Goal: Task Accomplishment & Management: Complete application form

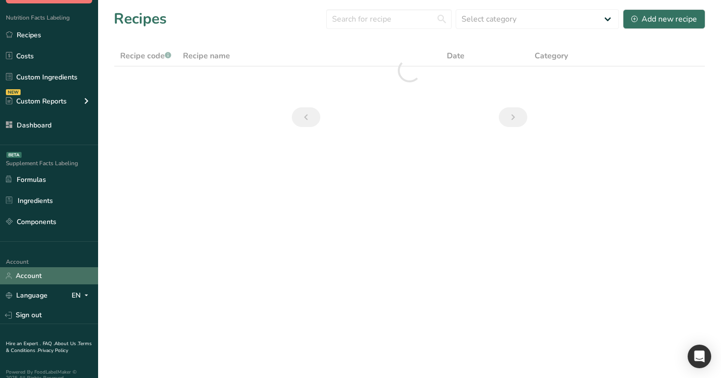
scroll to position [75, 0]
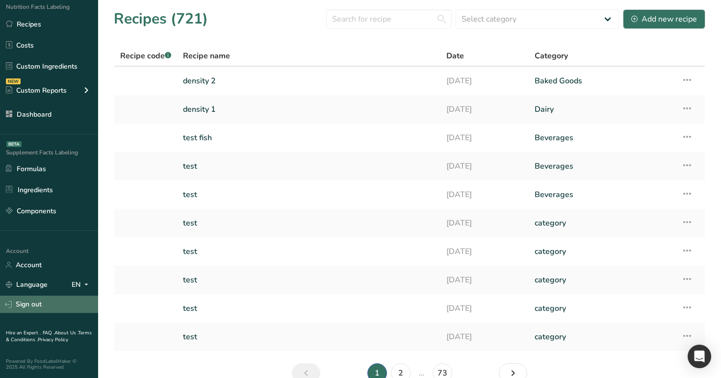
click at [57, 300] on link "Sign out" at bounding box center [49, 304] width 98 height 17
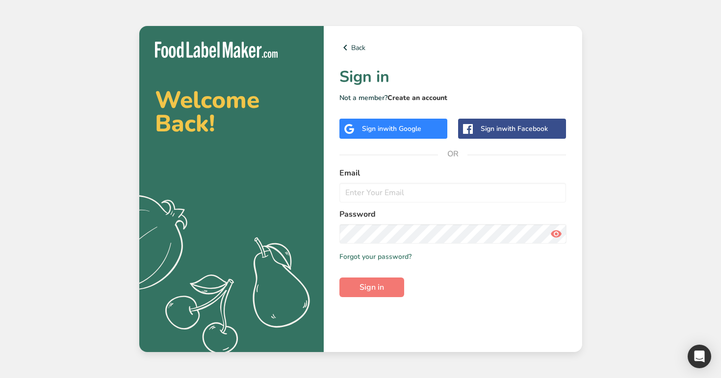
click at [429, 97] on link "Create an account" at bounding box center [418, 97] width 60 height 9
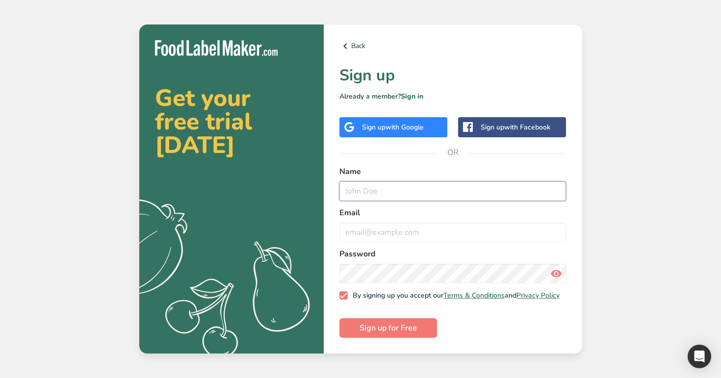
click at [391, 190] on input "text" at bounding box center [452, 191] width 227 height 20
type input "test demo 1"
click at [386, 230] on input "email" at bounding box center [452, 233] width 227 height 20
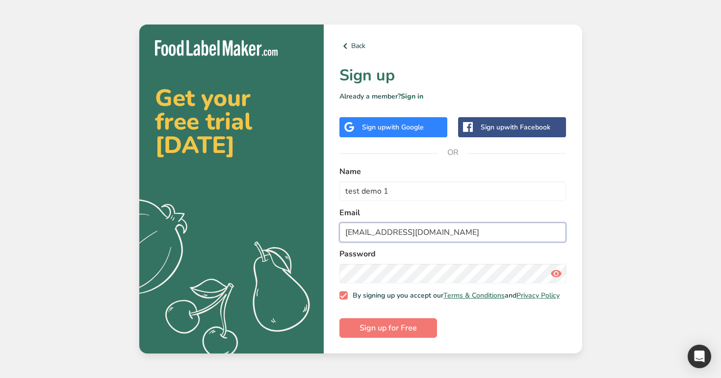
type input "[EMAIL_ADDRESS][DOMAIN_NAME]"
click at [557, 274] on icon at bounding box center [556, 274] width 12 height 18
click at [420, 322] on button "Sign up for Free" at bounding box center [388, 328] width 98 height 20
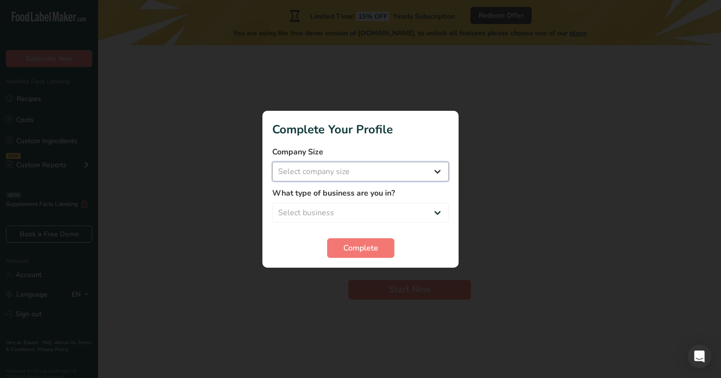
click at [402, 167] on select "Select company size Over 500 Employees test 1 1 Fewer than 10 Employees Fewer t…" at bounding box center [360, 172] width 177 height 20
select select "16"
click at [272, 162] on select "Select company size Over 500 Employees test 1 1 Fewer than 10 Employees Fewer t…" at bounding box center [360, 172] width 177 height 20
click at [364, 210] on select "Select business Packaged Food Manufacturer Restaurant & Cafe Bakery Meal Plans …" at bounding box center [360, 213] width 177 height 20
select select "3"
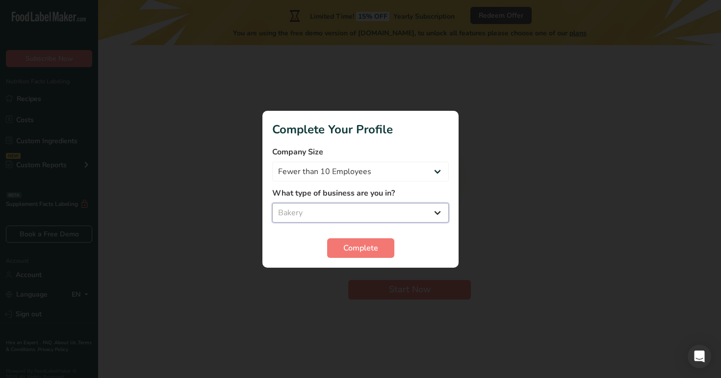
click at [272, 203] on select "Select business Packaged Food Manufacturer Restaurant & Cafe Bakery Meal Plans …" at bounding box center [360, 213] width 177 height 20
click at [366, 246] on span "Complete" at bounding box center [360, 248] width 35 height 12
click at [400, 289] on div at bounding box center [360, 189] width 721 height 378
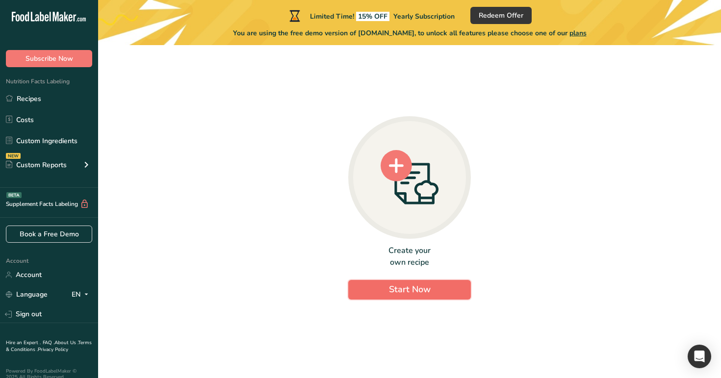
click at [389, 287] on span "Start Now" at bounding box center [410, 290] width 42 height 12
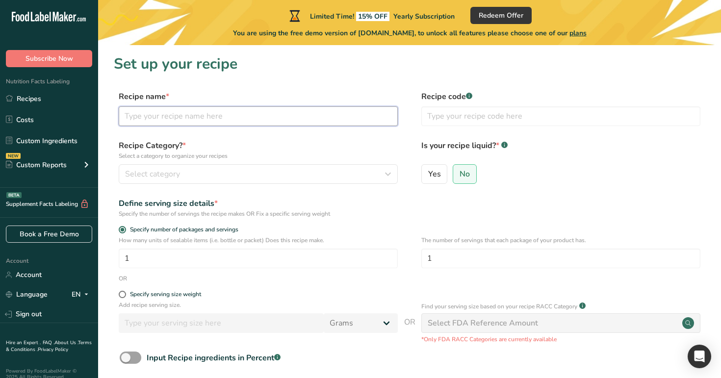
click at [258, 115] on input "text" at bounding box center [258, 116] width 279 height 20
type input "m"
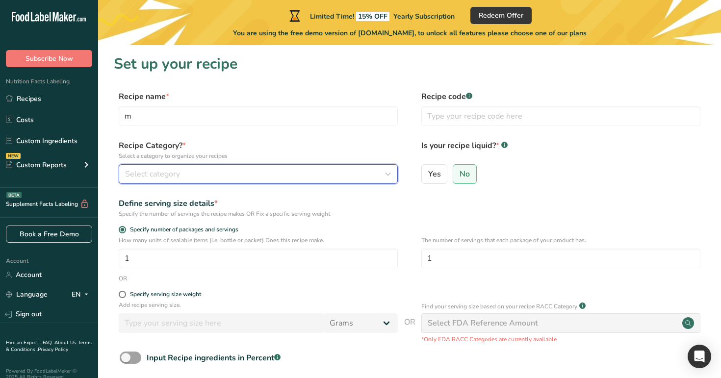
click at [250, 166] on button "Select category" at bounding box center [258, 174] width 279 height 20
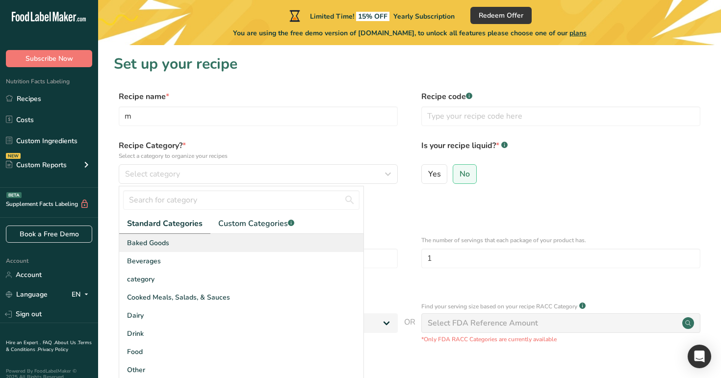
click at [241, 241] on div "Baked Goods" at bounding box center [241, 243] width 244 height 18
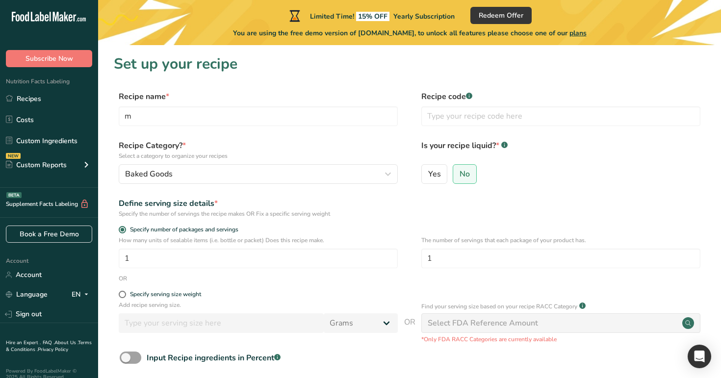
scroll to position [88, 0]
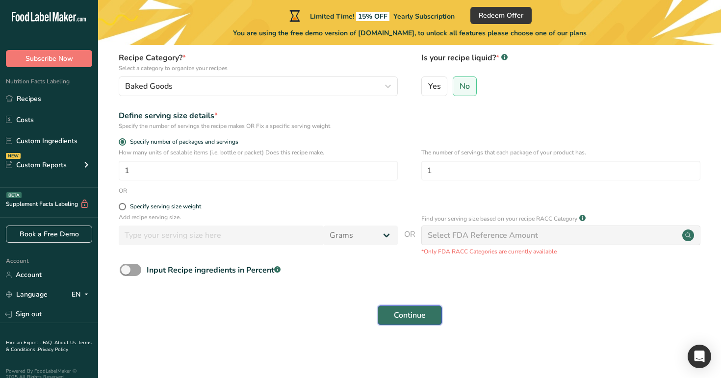
click at [420, 315] on span "Continue" at bounding box center [410, 316] width 32 height 12
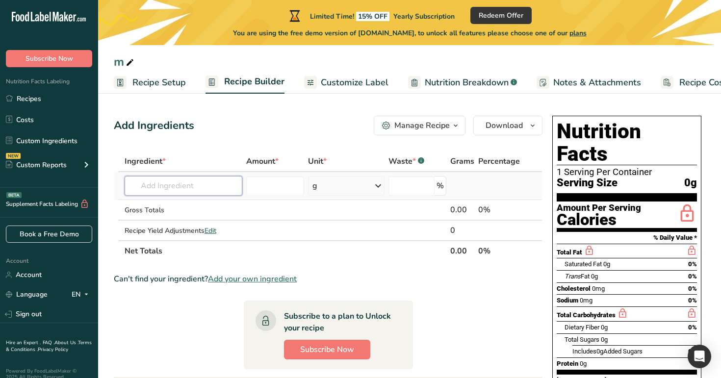
click at [201, 186] on input "text" at bounding box center [184, 186] width 118 height 20
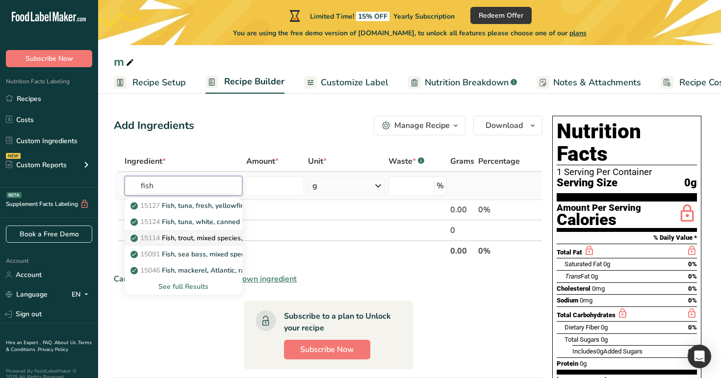
type input "fish"
click at [205, 240] on p "15114 Fish, trout, mixed species, raw" at bounding box center [194, 238] width 124 height 10
type input "Fish, trout, mixed species, raw"
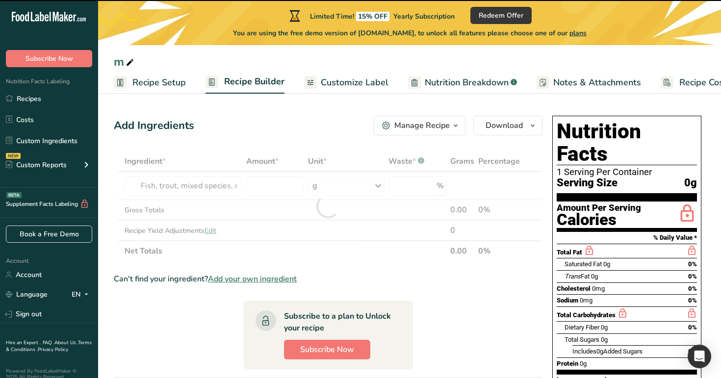
type input "0"
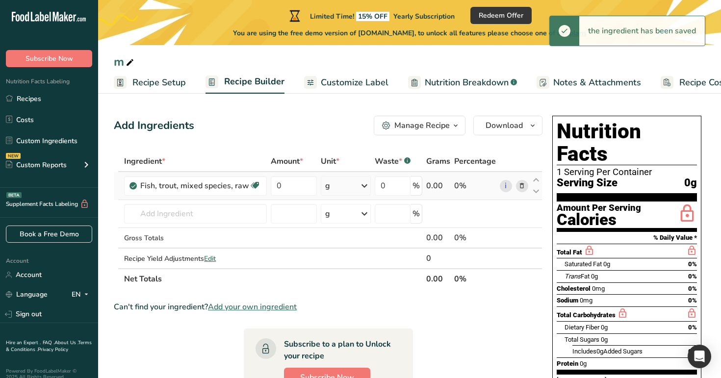
click at [364, 189] on icon at bounding box center [365, 186] width 12 height 18
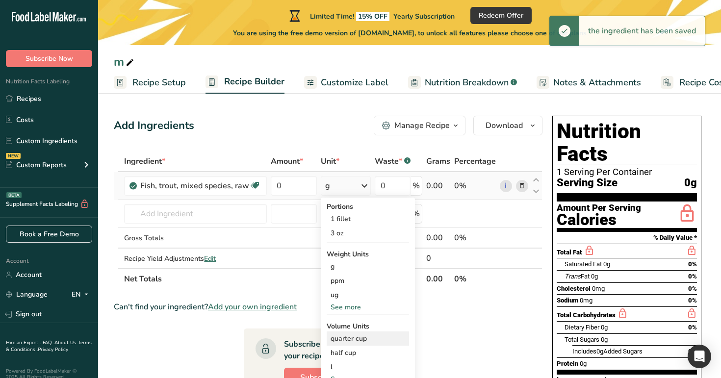
click at [354, 338] on div "quarter cup" at bounding box center [368, 339] width 75 height 10
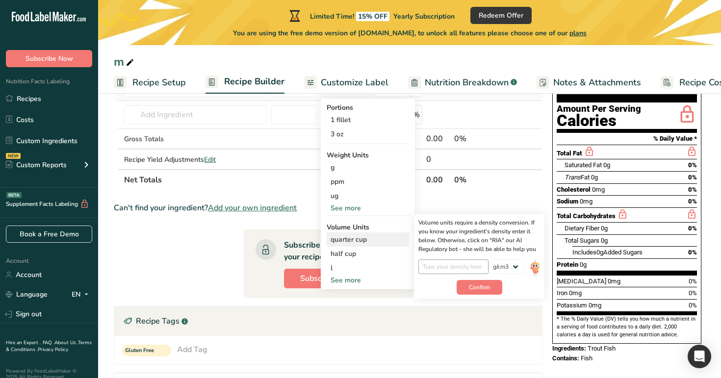
scroll to position [116, 0]
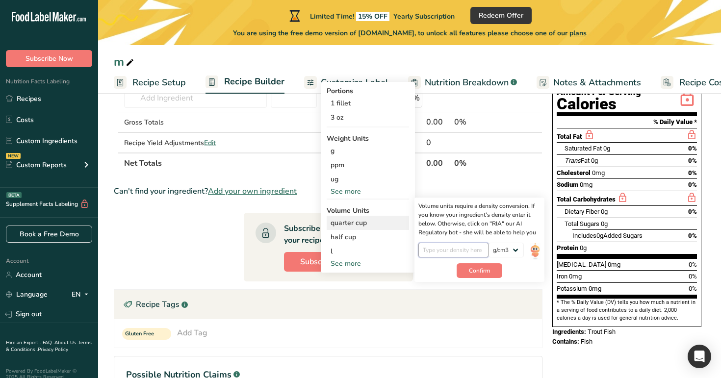
click at [443, 247] on input "number" at bounding box center [453, 250] width 70 height 15
type input "2"
click at [257, 147] on div "Recipe Yield Adjustments Edit" at bounding box center [195, 143] width 143 height 10
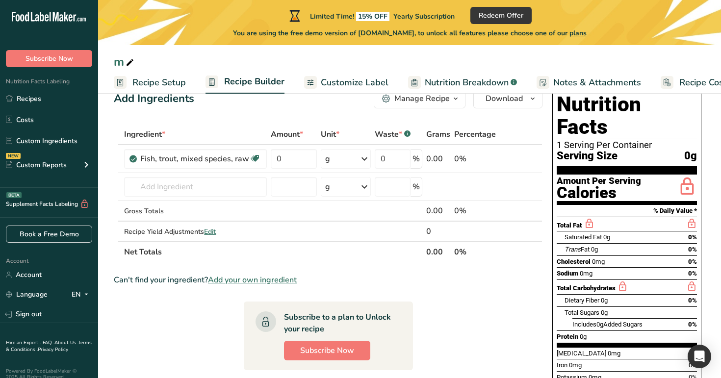
scroll to position [20, 0]
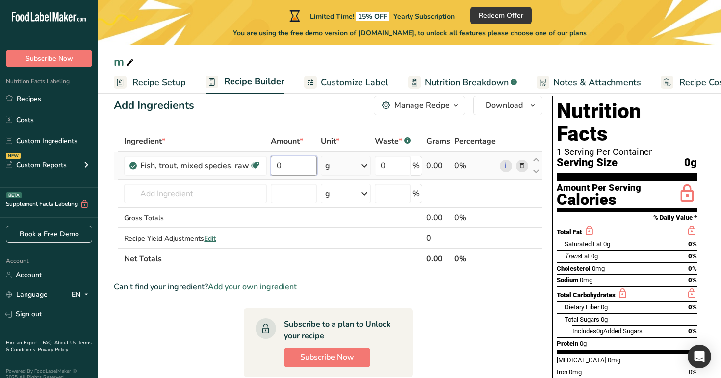
click at [296, 160] on input "0" at bounding box center [294, 166] width 46 height 20
type input "80"
click at [306, 129] on div "Add Ingredients Manage Recipe Delete Recipe Duplicate Recipe Scale Recipe Save …" at bounding box center [331, 340] width 435 height 497
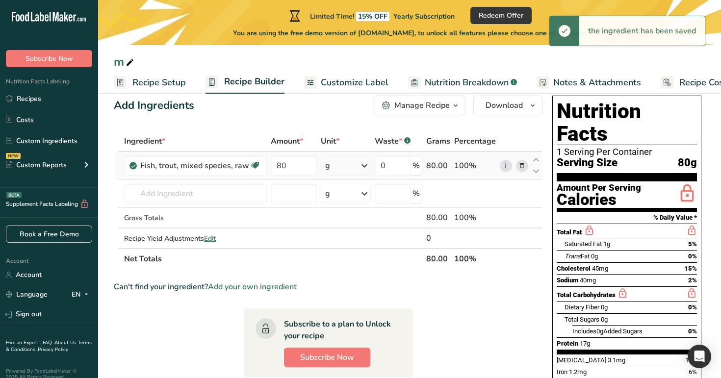
click at [351, 166] on div "g" at bounding box center [346, 166] width 51 height 20
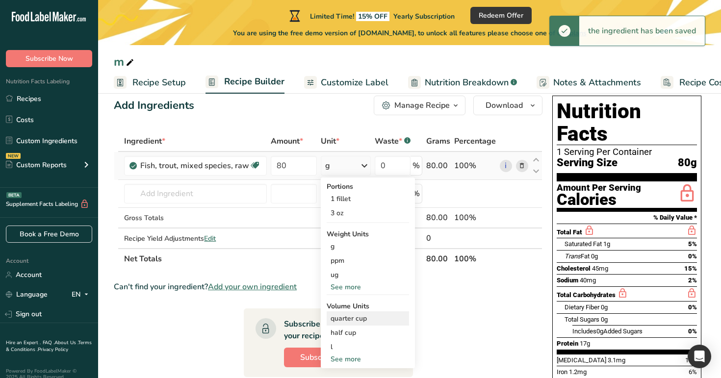
click at [363, 318] on div "quarter cup" at bounding box center [368, 318] width 75 height 10
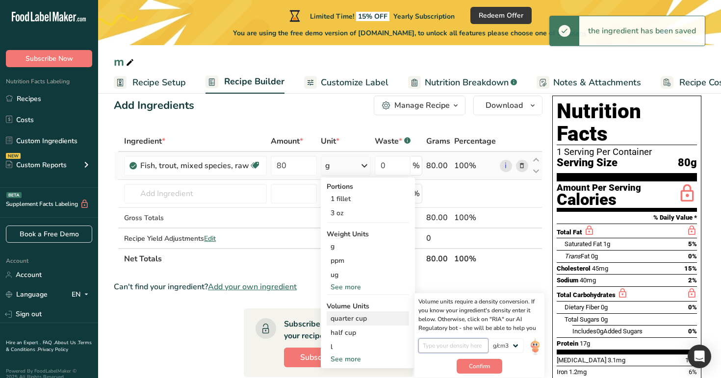
click at [446, 340] on input "number" at bounding box center [453, 345] width 70 height 15
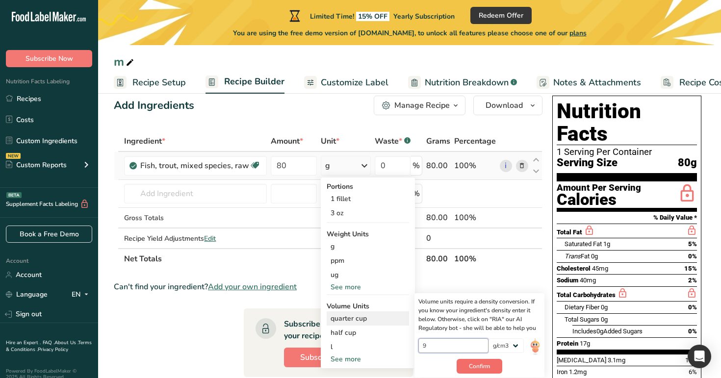
type input "9"
click at [480, 370] on span "Confirm" at bounding box center [479, 366] width 21 height 9
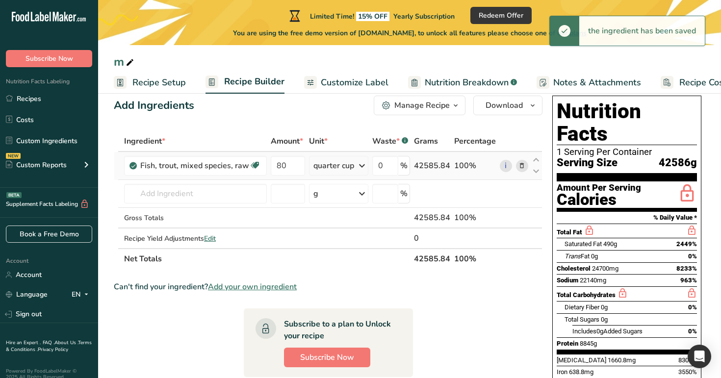
click at [334, 163] on div "quarter cup" at bounding box center [333, 166] width 41 height 12
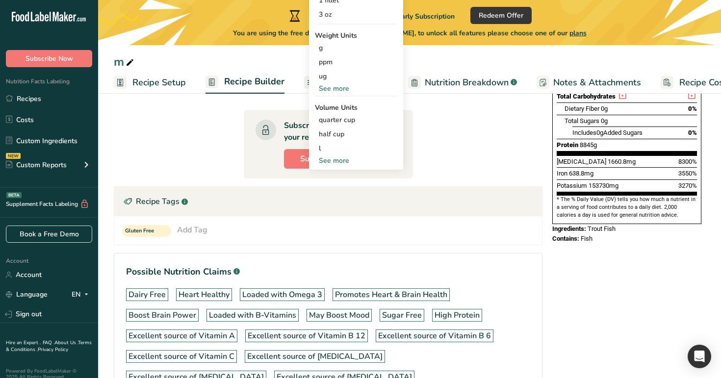
scroll to position [223, 0]
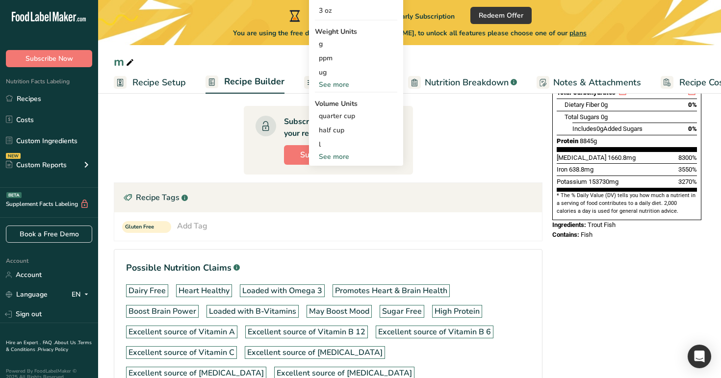
click at [427, 219] on div "Gluten Free Add Tag Standard Tags Custom Tags Source of Antioxidants [MEDICAL_D…" at bounding box center [328, 226] width 428 height 28
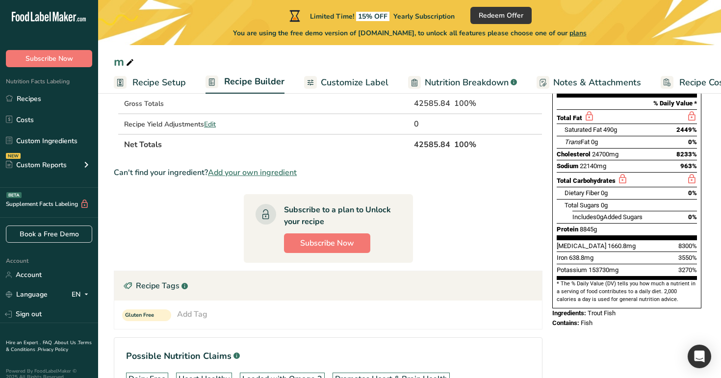
scroll to position [0, 0]
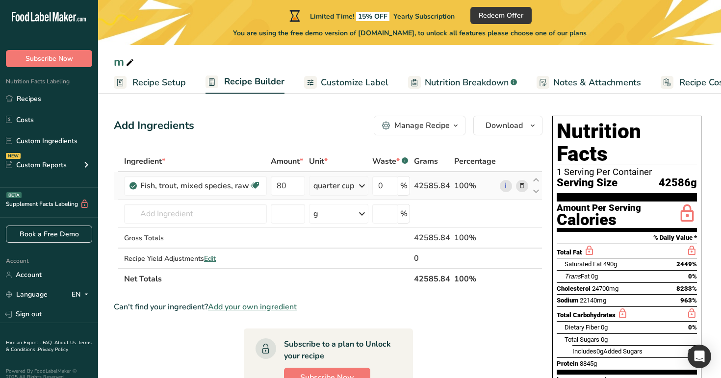
click at [337, 182] on div "quarter cup" at bounding box center [333, 186] width 41 height 12
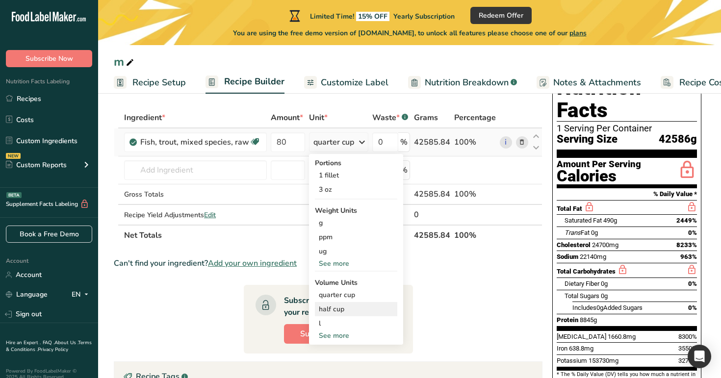
scroll to position [52, 0]
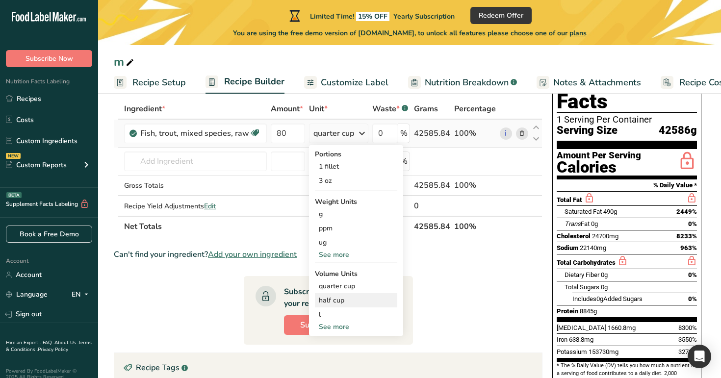
click at [342, 303] on div "half cup" at bounding box center [356, 300] width 75 height 10
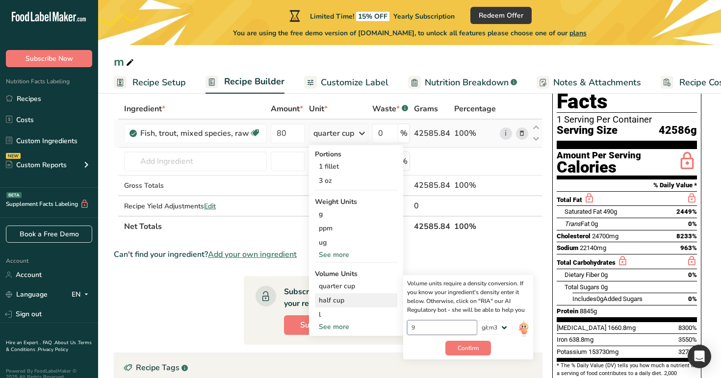
click at [442, 324] on input "9" at bounding box center [442, 327] width 70 height 15
type input "1"
type input "2"
click at [467, 350] on span "Confirm" at bounding box center [468, 348] width 21 height 9
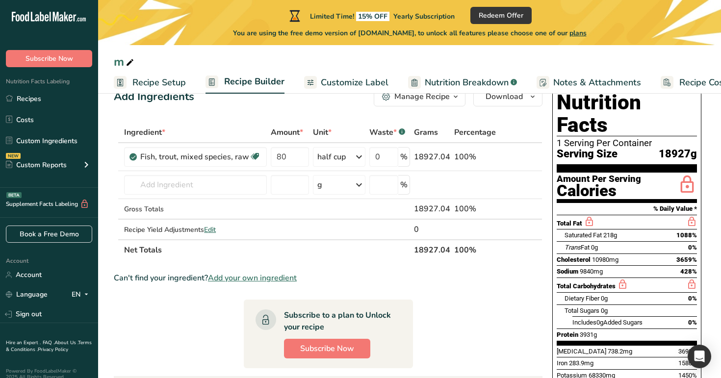
scroll to position [19, 0]
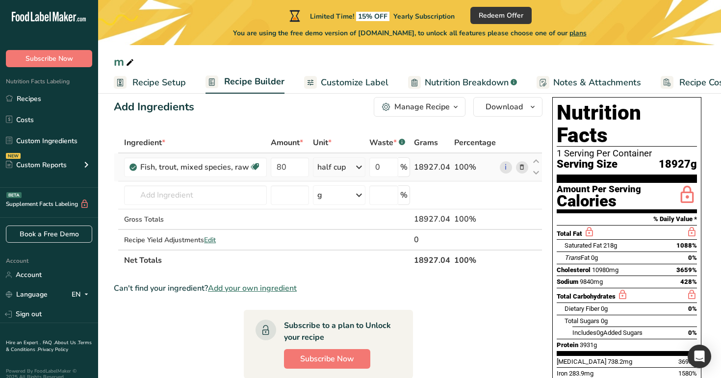
click at [363, 167] on icon at bounding box center [359, 167] width 12 height 18
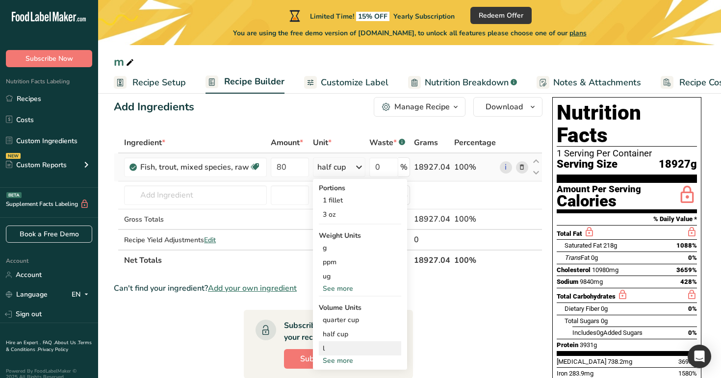
click at [337, 355] on div "l Volume units require a density conversion. If you know your ingredient's dens…" at bounding box center [360, 348] width 82 height 14
click at [337, 361] on div "See more" at bounding box center [360, 361] width 82 height 10
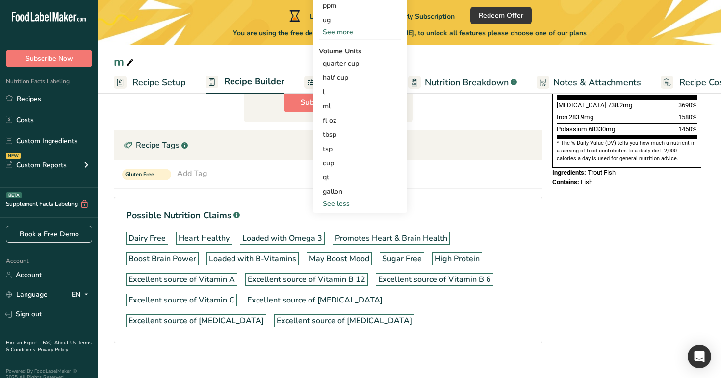
scroll to position [287, 0]
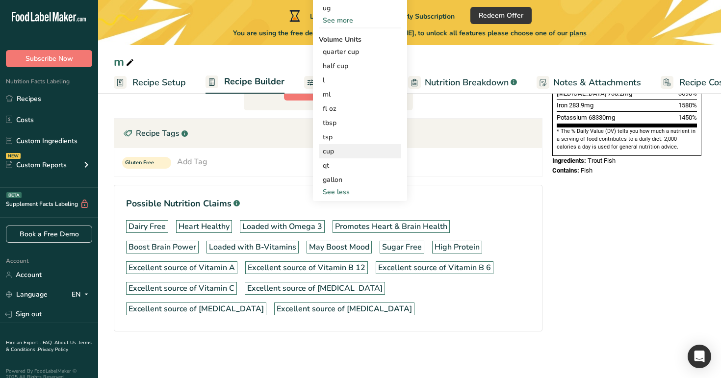
click at [356, 147] on div "cup" at bounding box center [360, 151] width 75 height 10
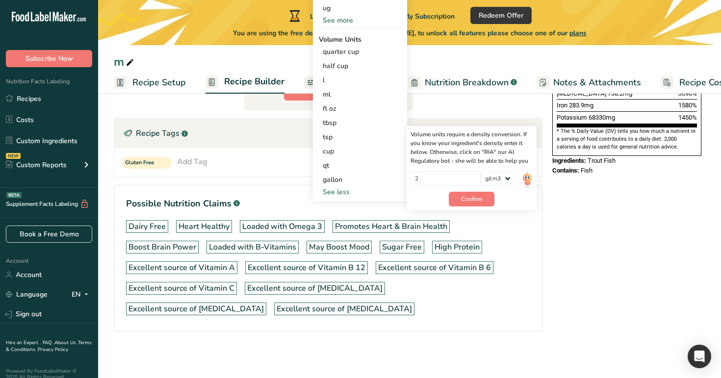
click at [542, 206] on section "Possible Nutrition Claims .a-a{fill:#347362;}.b-a{fill:#fff;} Dairy Free Heart …" at bounding box center [328, 258] width 429 height 147
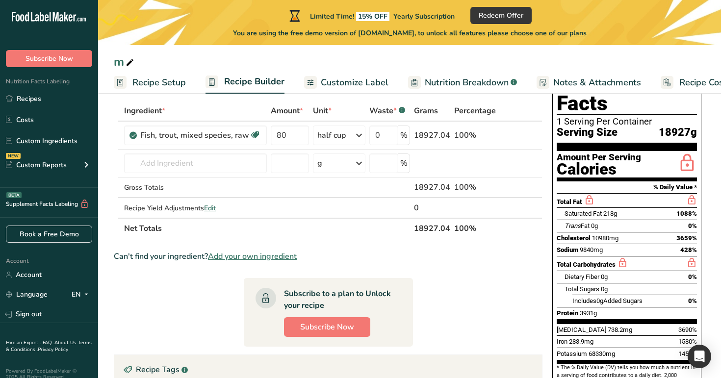
scroll to position [0, 0]
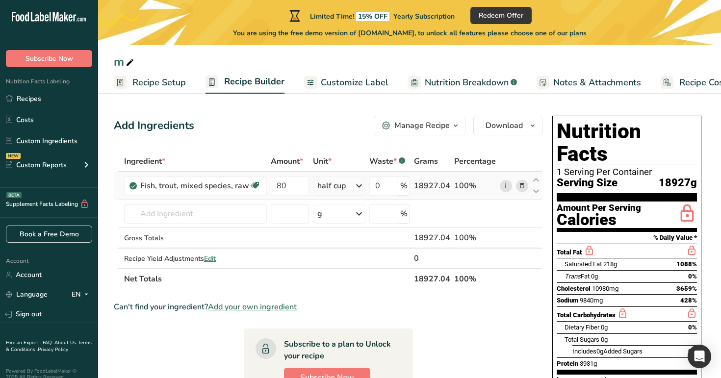
click at [339, 186] on div "half cup" at bounding box center [331, 186] width 28 height 12
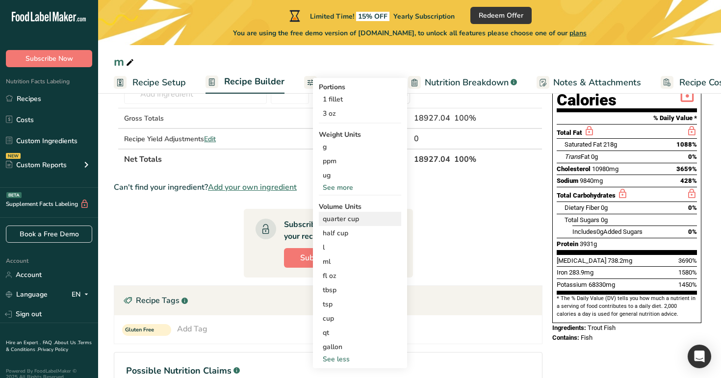
scroll to position [144, 0]
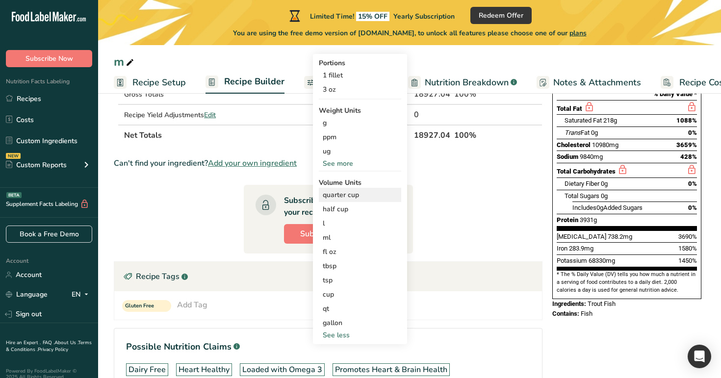
click at [351, 192] on div "quarter cup" at bounding box center [360, 195] width 75 height 10
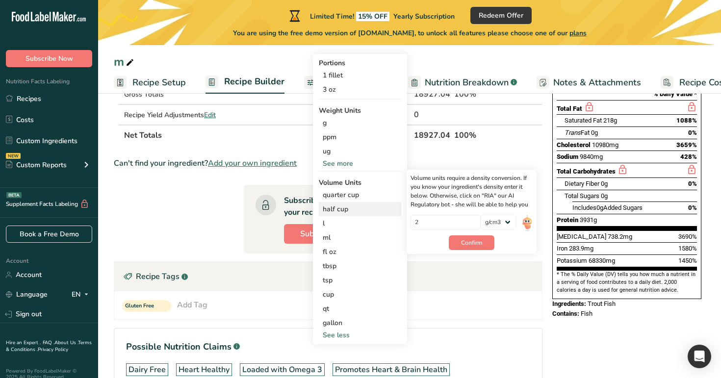
click at [353, 209] on div "half cup" at bounding box center [360, 209] width 75 height 10
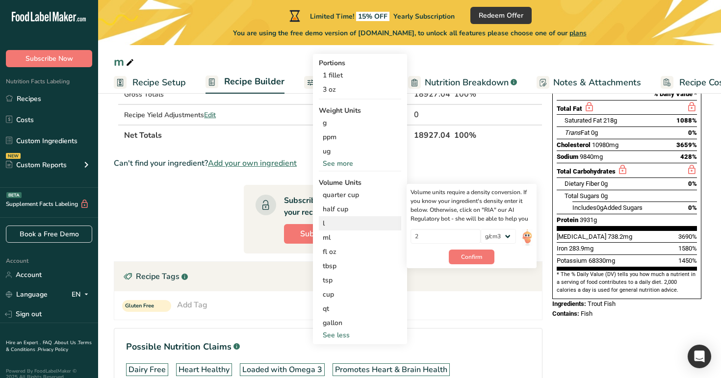
click at [358, 225] on div "l" at bounding box center [360, 223] width 75 height 10
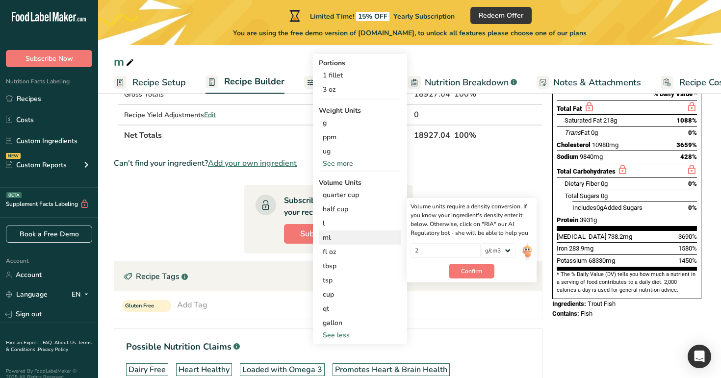
click at [358, 242] on div "ml" at bounding box center [360, 238] width 75 height 10
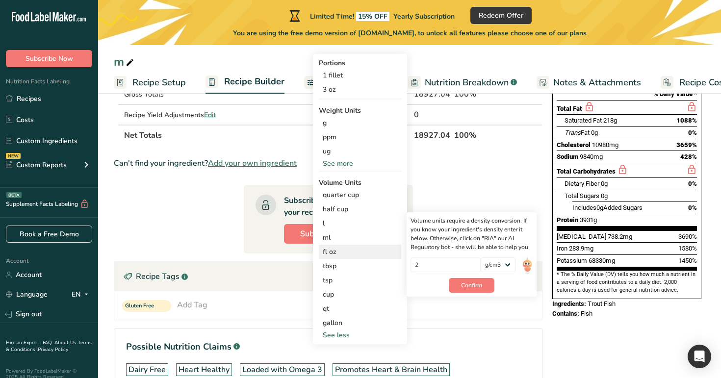
click at [345, 248] on div "fl oz" at bounding box center [360, 252] width 75 height 10
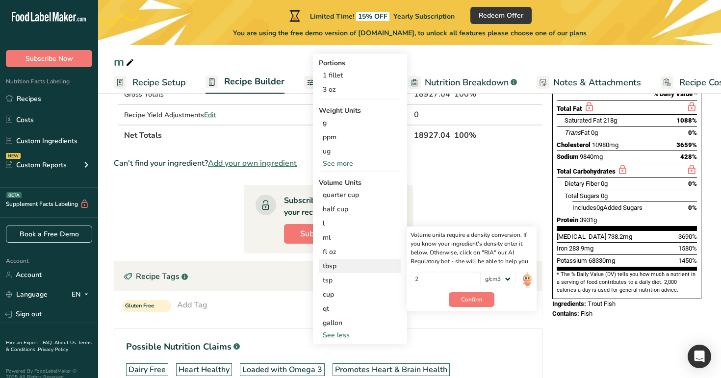
click at [344, 259] on div "tbsp Volume units require a density conversion. If you know your ingredient's d…" at bounding box center [360, 266] width 82 height 14
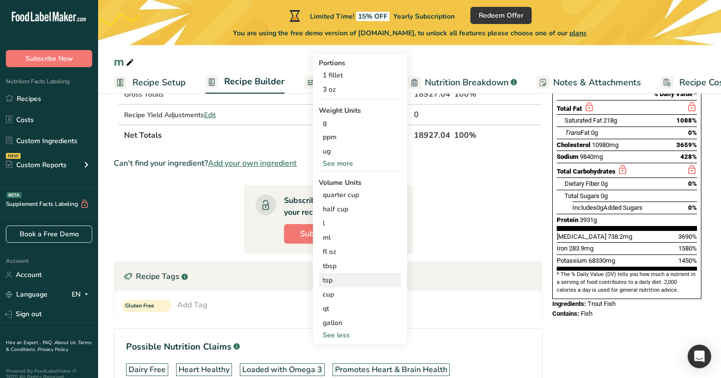
click at [352, 284] on div "tsp" at bounding box center [360, 280] width 75 height 10
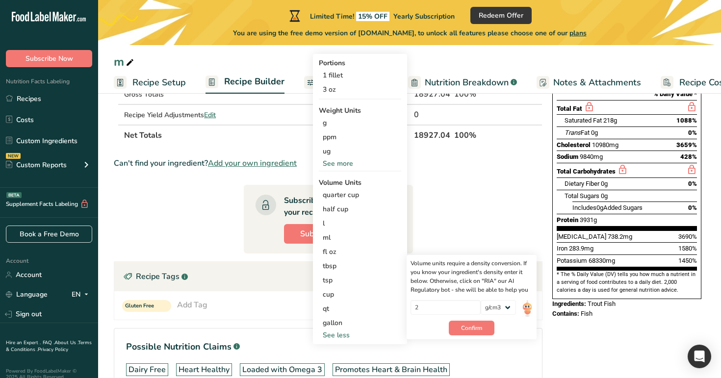
click at [468, 184] on section "Ingredient * Amount * Unit * Waste * .a-a{fill:#347362;}.b-a{fill:#fff;} Grams …" at bounding box center [328, 248] width 429 height 483
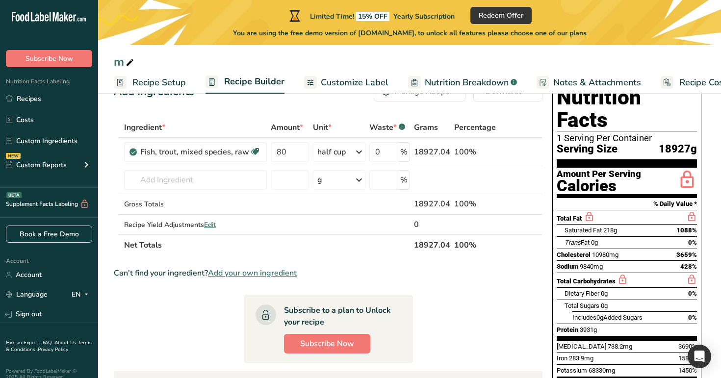
scroll to position [0, 0]
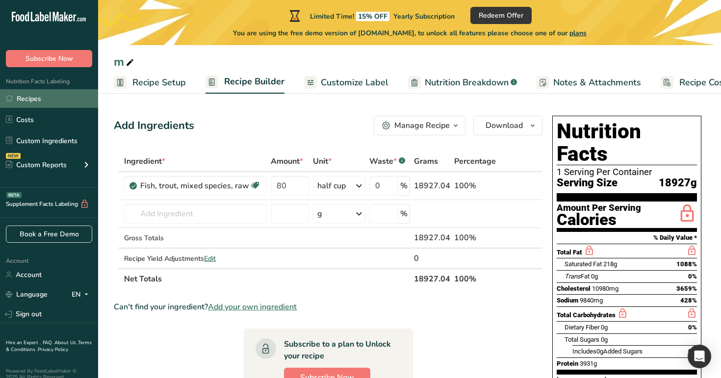
click at [54, 99] on link "Recipes" at bounding box center [49, 98] width 98 height 19
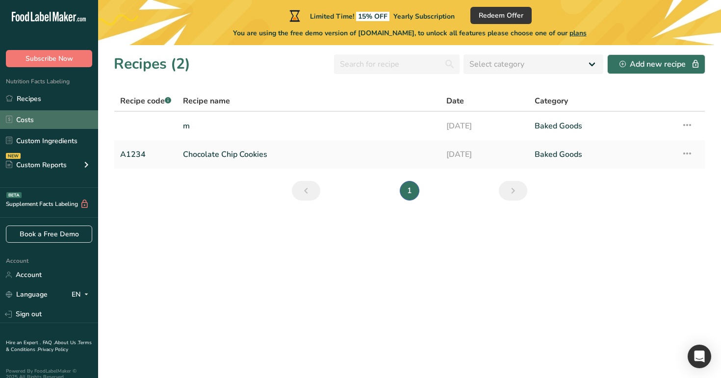
click at [82, 128] on link "Costs" at bounding box center [49, 119] width 98 height 19
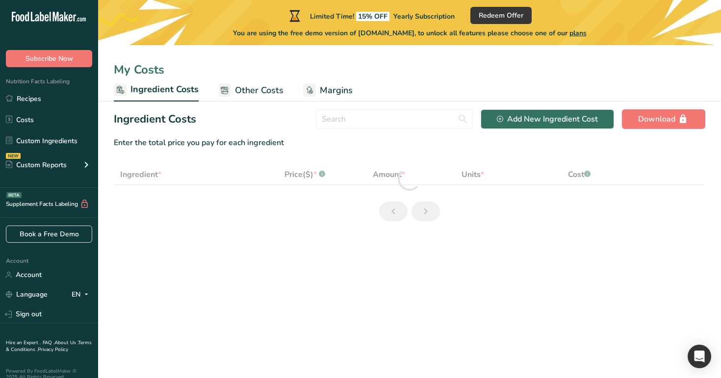
select select "1"
select select "17"
select select "1"
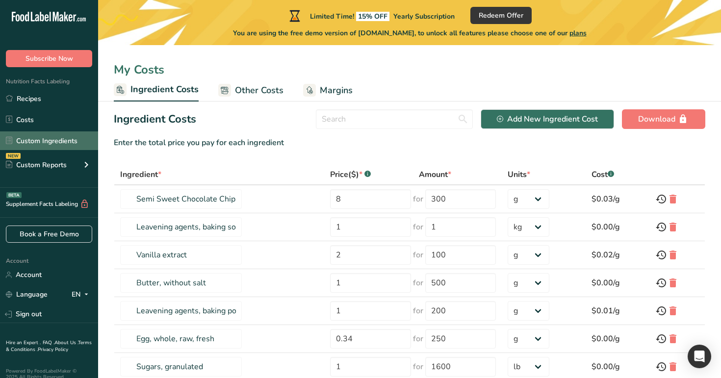
click at [76, 137] on link "Custom Ingredients" at bounding box center [49, 140] width 98 height 19
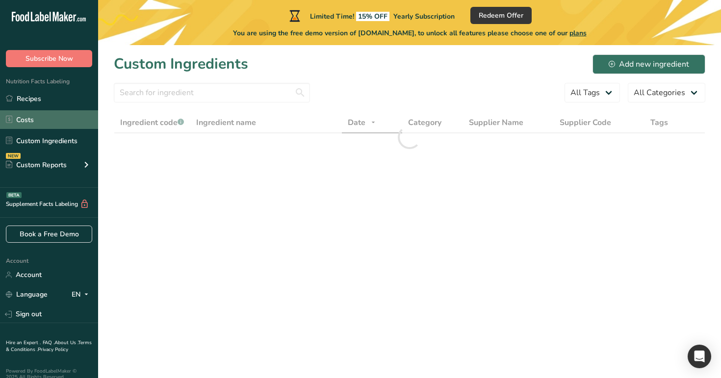
click at [63, 115] on link "Costs" at bounding box center [49, 119] width 98 height 19
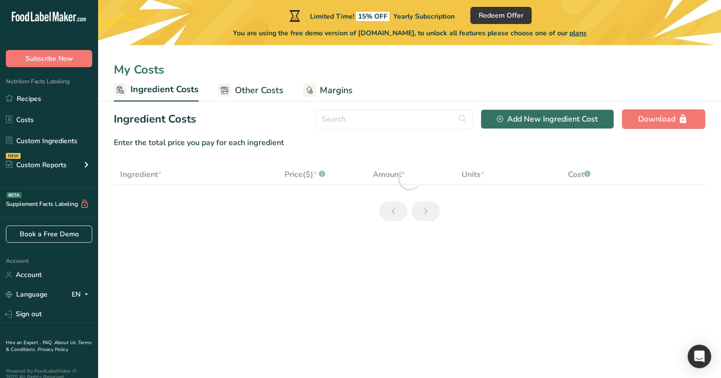
select select "1"
select select "17"
select select "1"
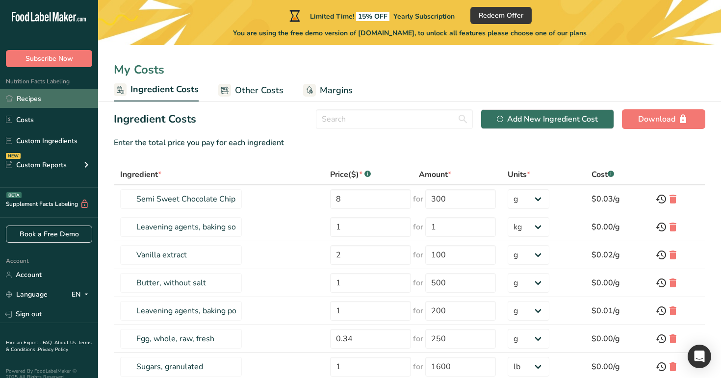
click at [34, 104] on link "Recipes" at bounding box center [49, 98] width 98 height 19
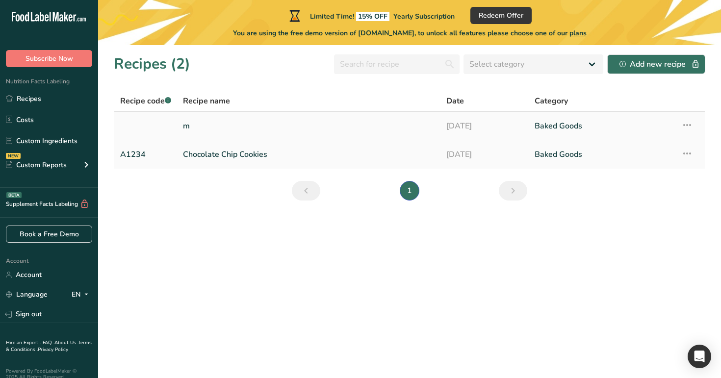
click at [257, 122] on link "m" at bounding box center [309, 126] width 252 height 21
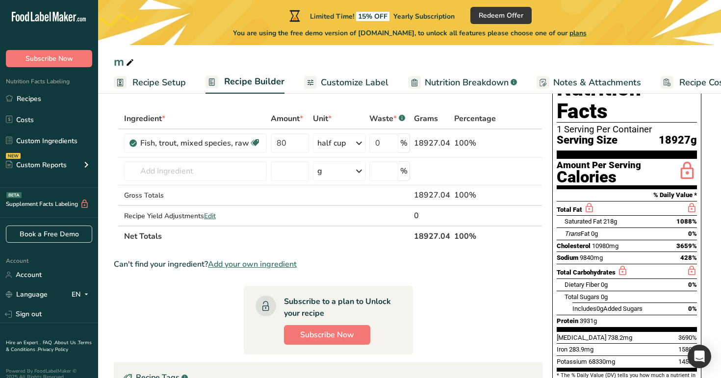
scroll to position [47, 0]
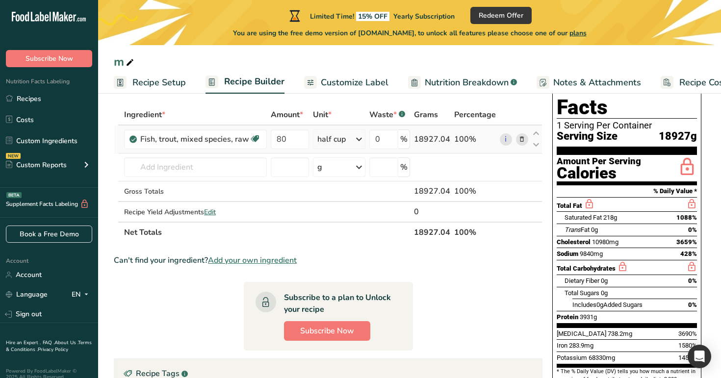
click at [341, 140] on div "half cup" at bounding box center [331, 139] width 28 height 12
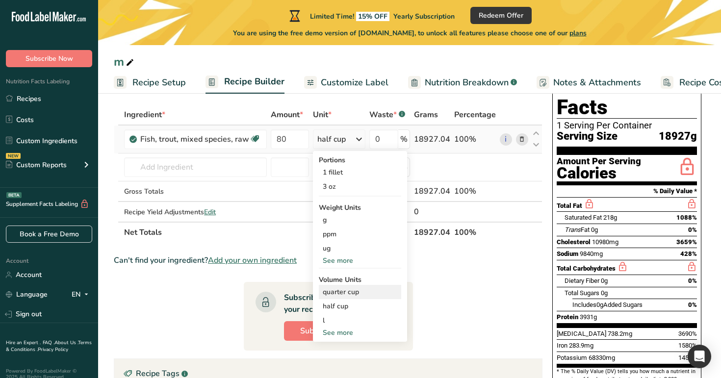
click at [350, 296] on div "quarter cup" at bounding box center [360, 292] width 75 height 10
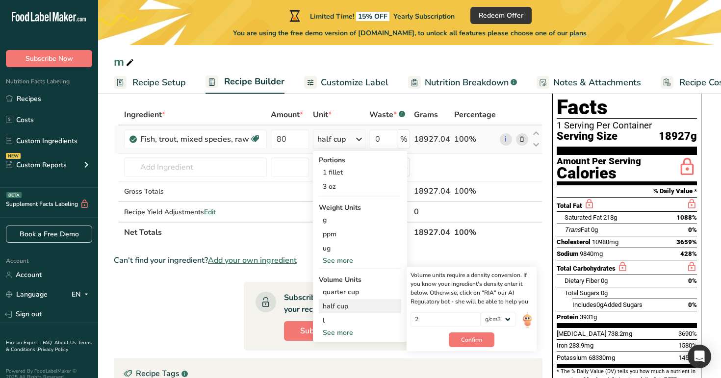
click at [342, 308] on div "half cup" at bounding box center [360, 306] width 75 height 10
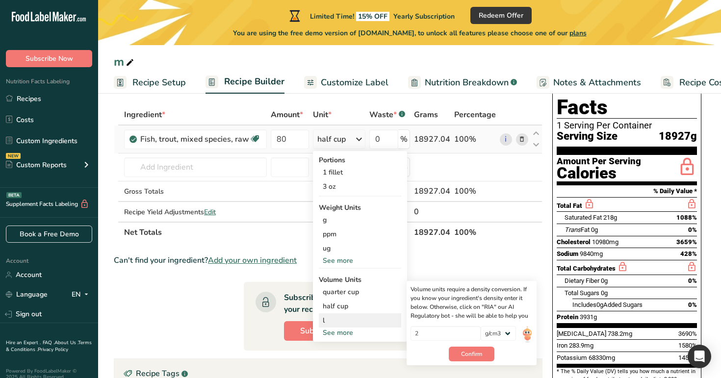
click at [344, 319] on div "l" at bounding box center [360, 320] width 75 height 10
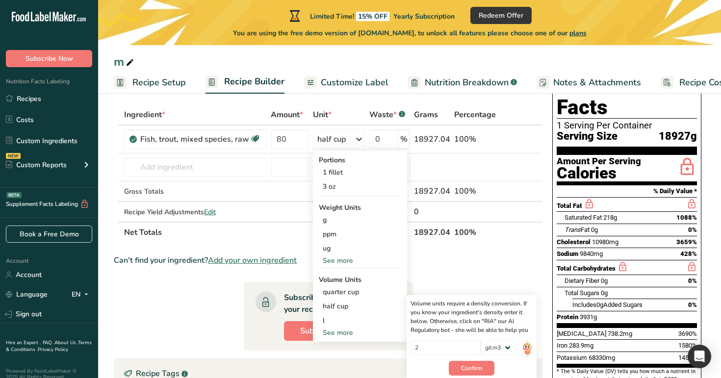
click at [259, 113] on div "Ingredient *" at bounding box center [195, 115] width 143 height 12
click at [263, 99] on div "Add Ingredients Manage Recipe Delete Recipe Duplicate Recipe Scale Recipe Save …" at bounding box center [331, 334] width 435 height 538
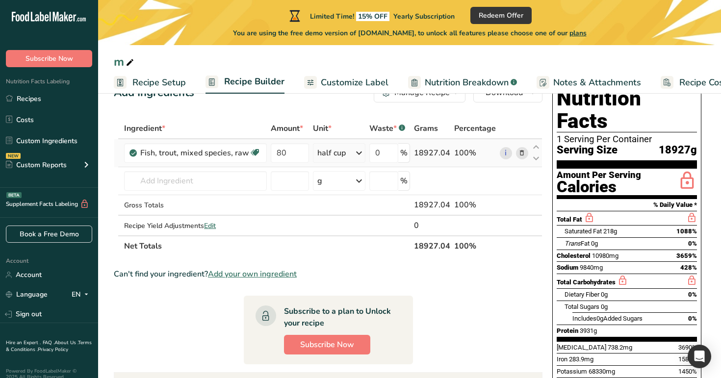
scroll to position [36, 0]
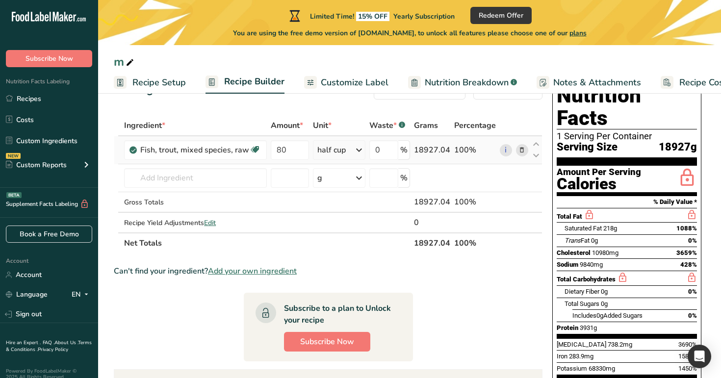
click at [340, 154] on div "half cup" at bounding box center [331, 150] width 28 height 12
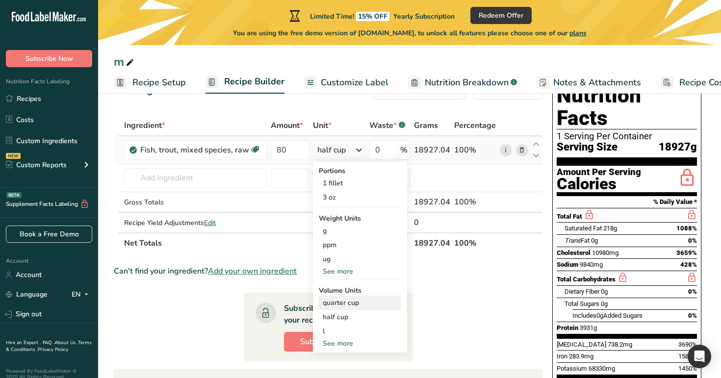
click at [348, 300] on div "quarter cup" at bounding box center [360, 303] width 75 height 10
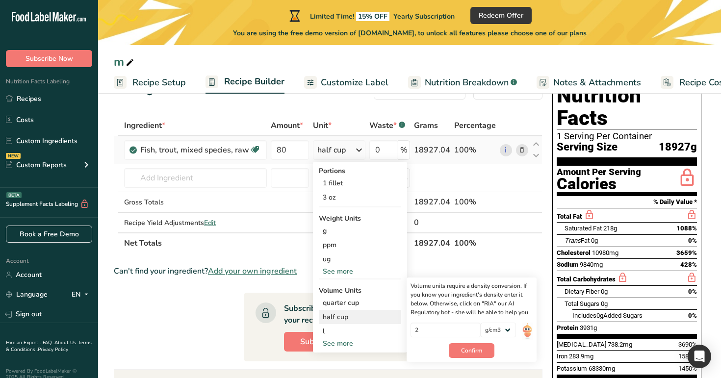
click at [360, 316] on div "half cup" at bounding box center [360, 317] width 75 height 10
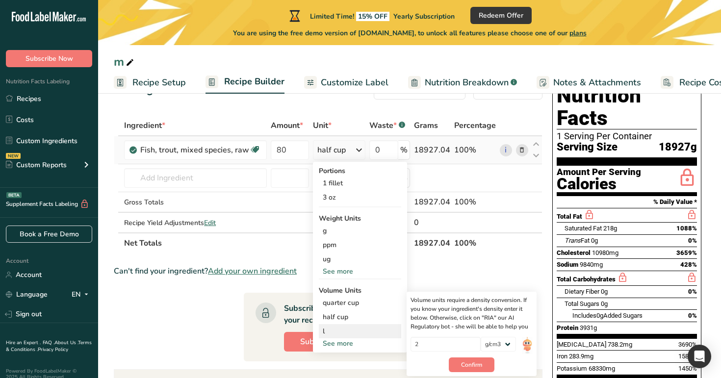
click at [360, 325] on div "l Volume units require a density conversion. If you know your ingredient's dens…" at bounding box center [360, 331] width 82 height 14
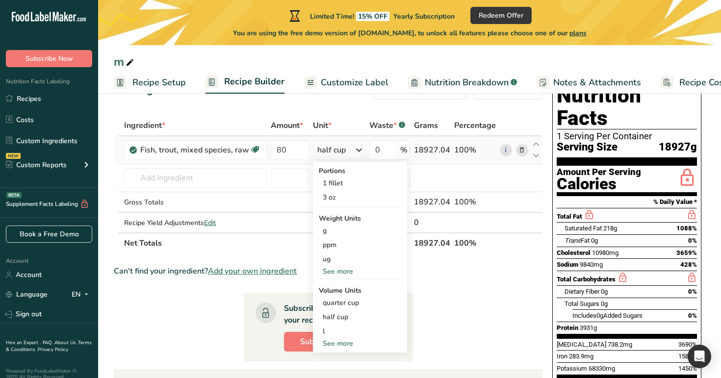
click at [349, 341] on div "See more" at bounding box center [360, 343] width 82 height 10
select select "29"
click at [346, 344] on div "ml" at bounding box center [360, 345] width 75 height 10
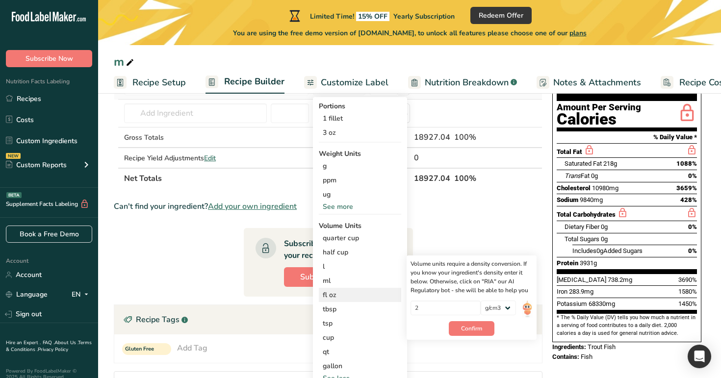
scroll to position [132, 0]
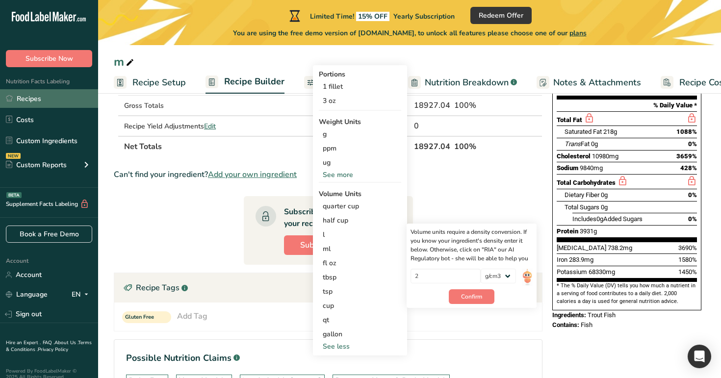
click at [76, 97] on link "Recipes" at bounding box center [49, 98] width 98 height 19
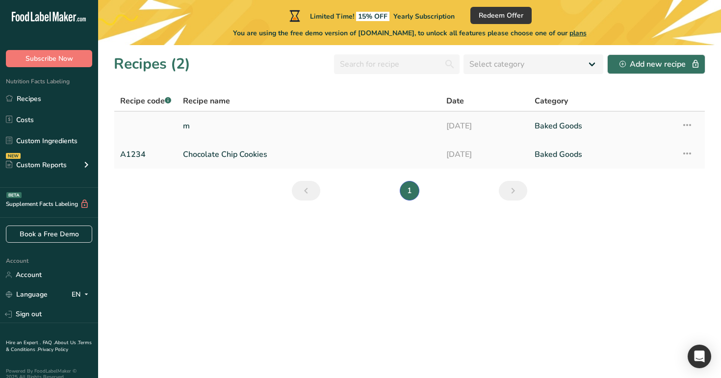
click at [248, 126] on link "m" at bounding box center [309, 126] width 252 height 21
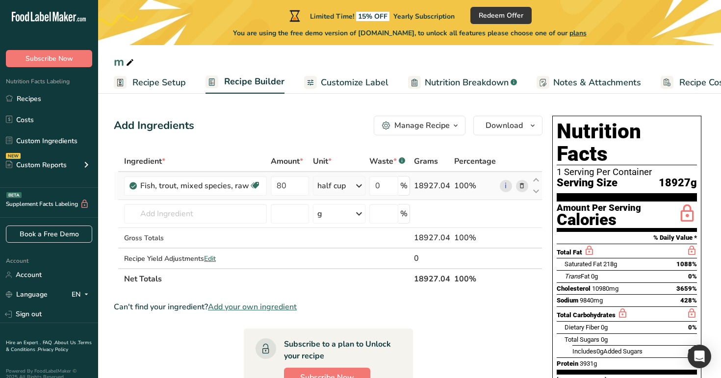
click at [352, 181] on div "half cup" at bounding box center [339, 186] width 52 height 20
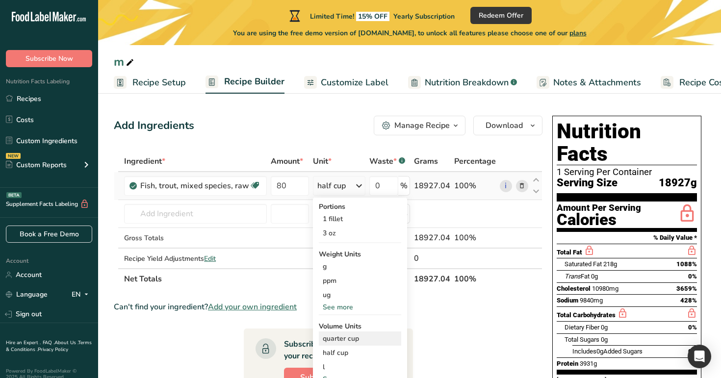
click at [346, 343] on div "quarter cup" at bounding box center [360, 339] width 75 height 10
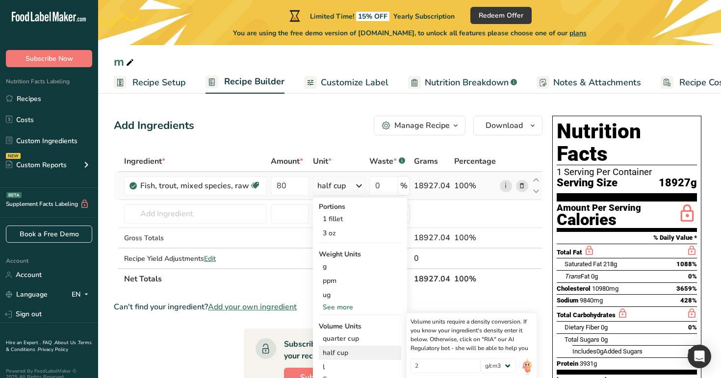
click at [348, 353] on div "half cup" at bounding box center [360, 353] width 75 height 10
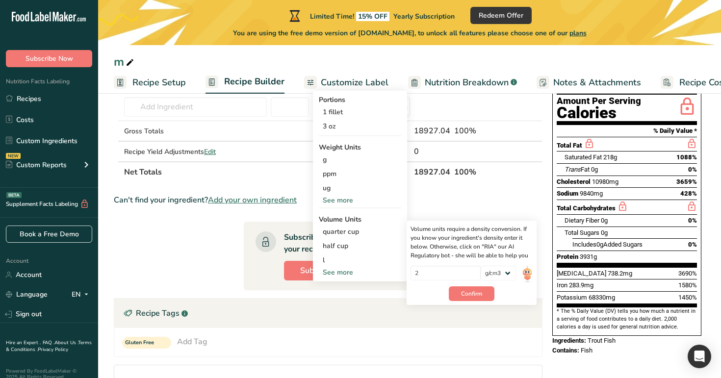
scroll to position [174, 0]
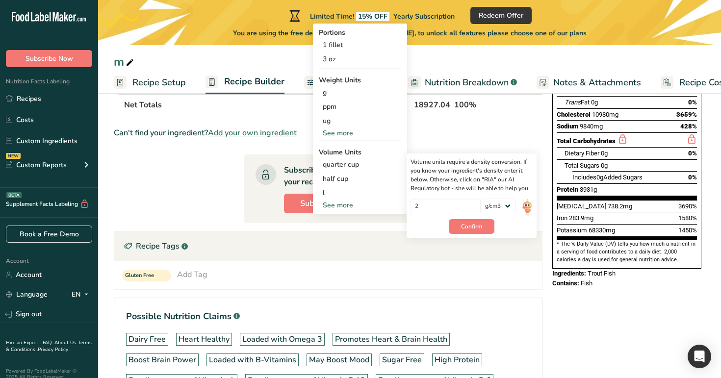
click at [172, 181] on section "Ingredient * Amount * Unit * Waste * .a-a{fill:#347362;}.b-a{fill:#fff;} Grams …" at bounding box center [328, 218] width 429 height 483
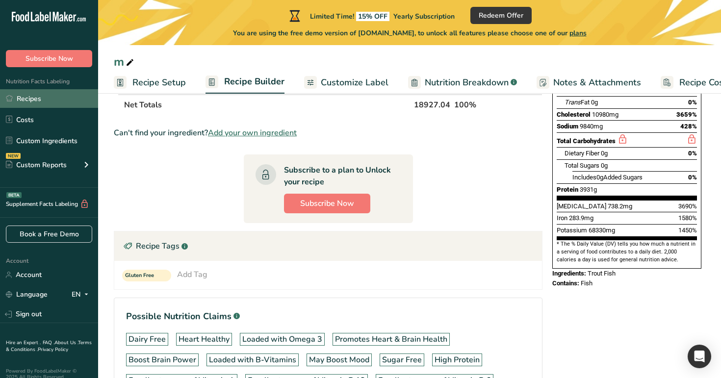
click at [66, 104] on link "Recipes" at bounding box center [49, 98] width 98 height 19
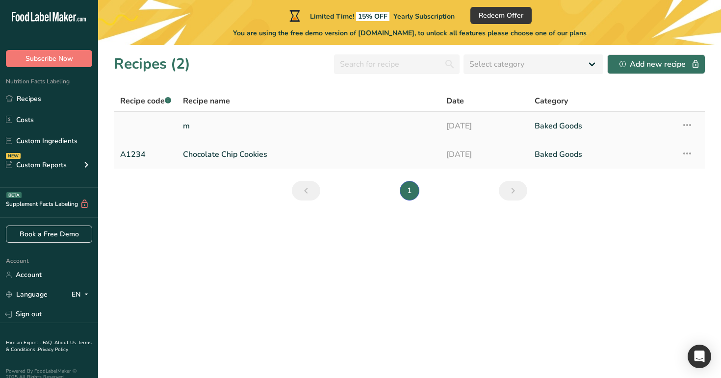
click at [199, 127] on link "m" at bounding box center [309, 126] width 252 height 21
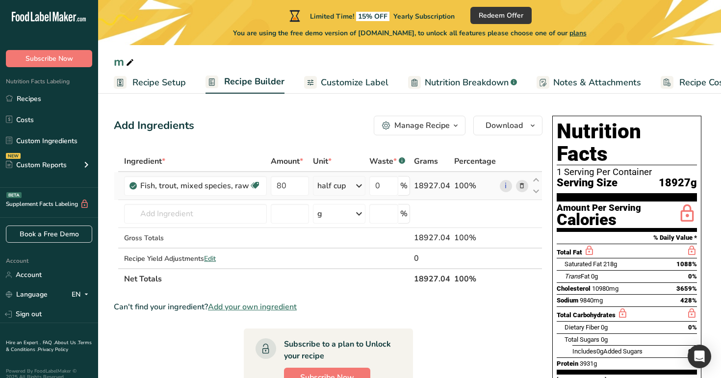
click at [335, 184] on div "half cup" at bounding box center [331, 186] width 28 height 12
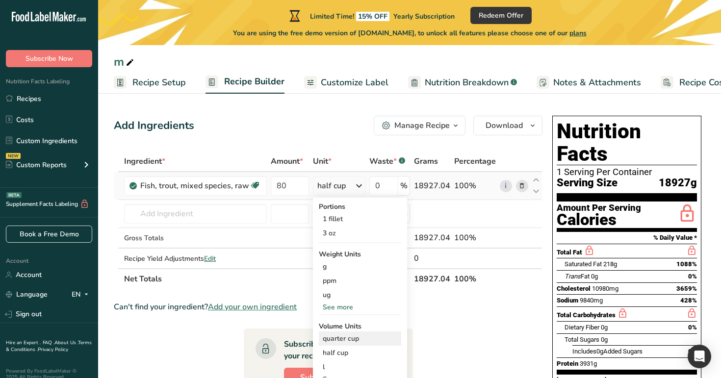
click at [352, 340] on div "quarter cup" at bounding box center [360, 339] width 75 height 10
